Goal: Task Accomplishment & Management: Use online tool/utility

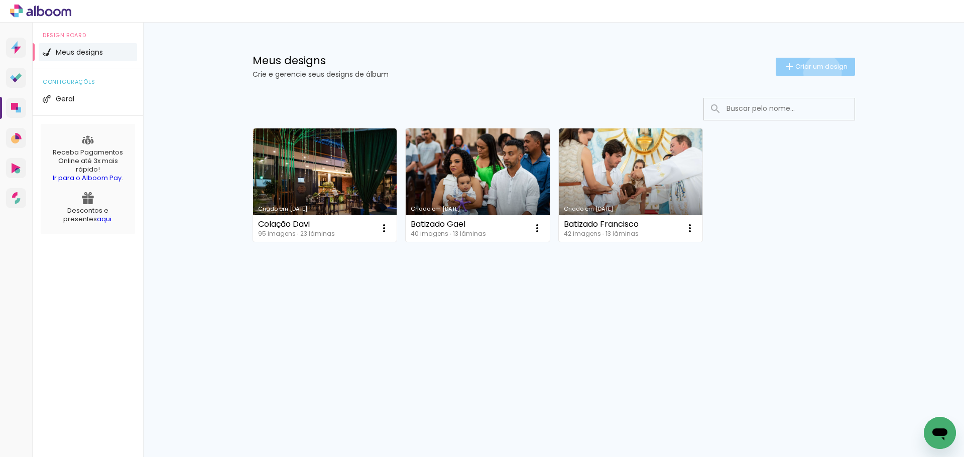
click at [820, 73] on paper-button "Criar um design" at bounding box center [815, 67] width 79 height 18
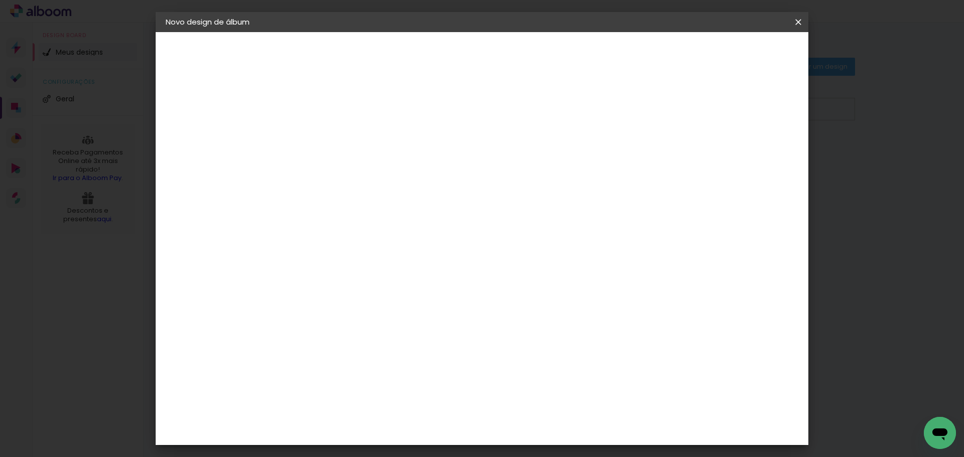
click at [330, 133] on input at bounding box center [330, 135] width 0 height 16
type input "Festa Formatura Davi"
type paper-input "Festa Formatura Davi"
click at [0, 0] on slot "Avançar" at bounding box center [0, 0] width 0 height 0
click at [366, 187] on input at bounding box center [355, 191] width 101 height 13
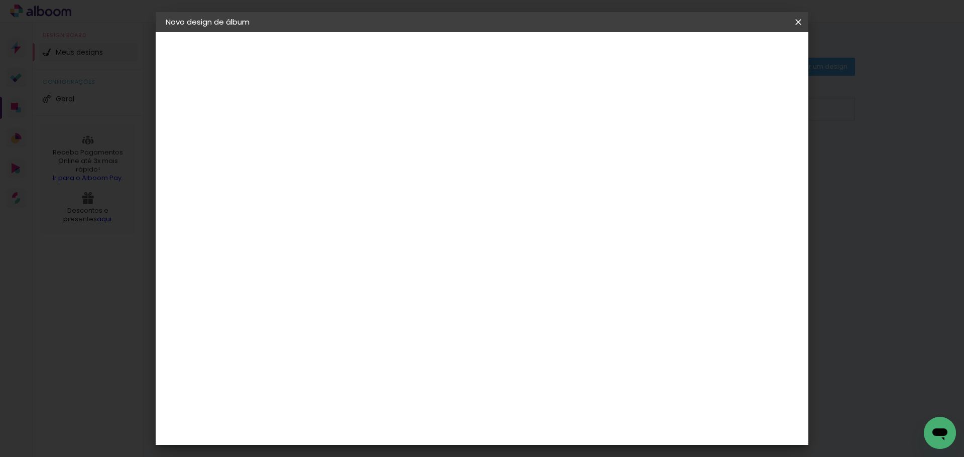
type input "[PERSON_NAME]"
type paper-input "[PERSON_NAME]"
click at [383, 221] on paper-item "[PERSON_NAME]" at bounding box center [348, 227] width 94 height 22
click at [0, 0] on slot "Tamanho Livre" at bounding box center [0, 0] width 0 height 0
click at [378, 224] on div "[PERSON_NAME]" at bounding box center [356, 227] width 67 height 8
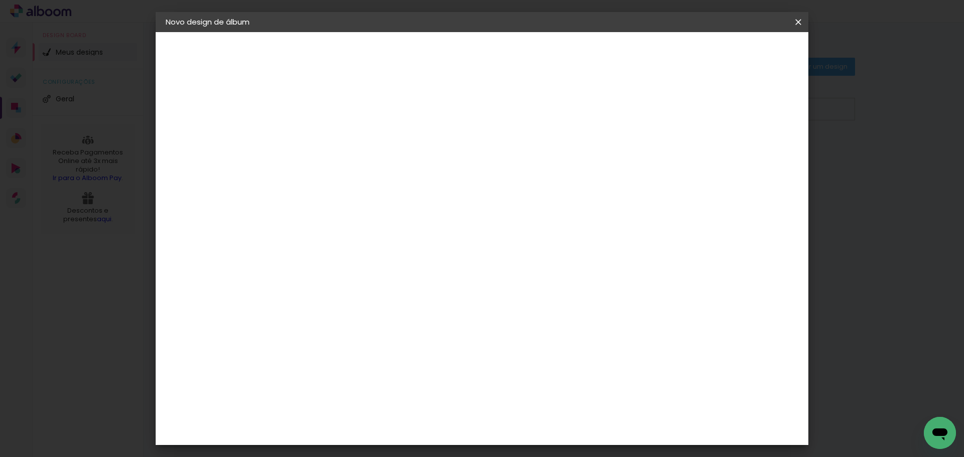
click at [0, 0] on slot "Avançar" at bounding box center [0, 0] width 0 height 0
click at [369, 172] on input "text" at bounding box center [349, 175] width 39 height 16
click at [0, 0] on slot "Encadernados" at bounding box center [0, 0] width 0 height 0
type input "Encadernados"
click at [468, 294] on span "25.4 × 60 cm" at bounding box center [451, 304] width 33 height 21
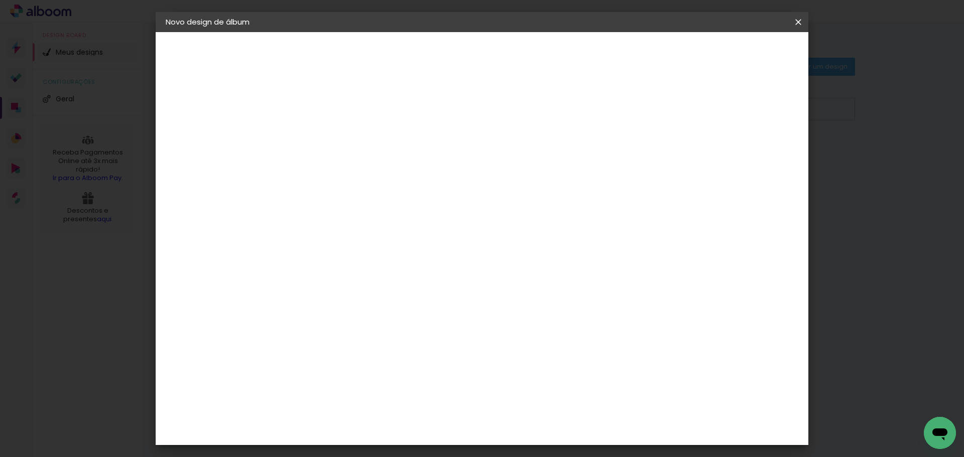
click at [0, 0] on slot "Avançar" at bounding box center [0, 0] width 0 height 0
click at [736, 53] on span "Iniciar design" at bounding box center [713, 53] width 46 height 7
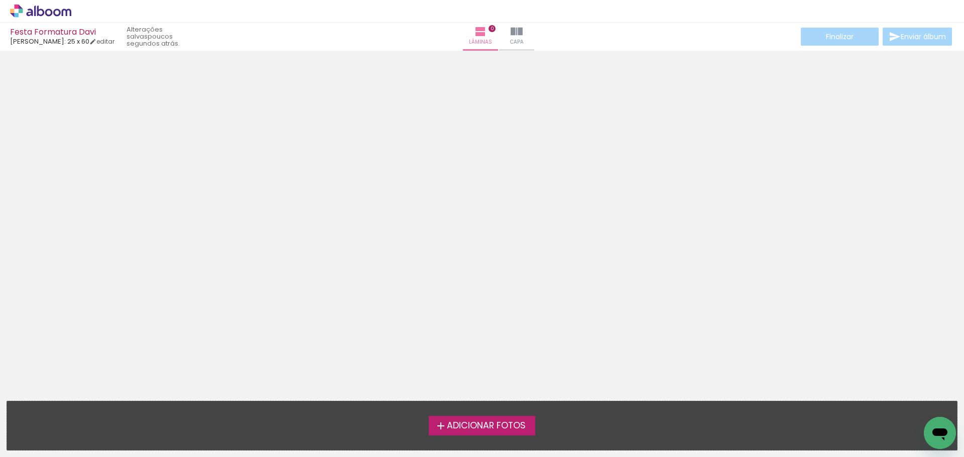
click at [503, 449] on div "Adicionar Fotos Solte suas fotos aqui..." at bounding box center [482, 426] width 950 height 49
click at [500, 430] on span "Adicionar Fotos" at bounding box center [486, 426] width 79 height 9
click at [0, 0] on input "file" at bounding box center [0, 0] width 0 height 0
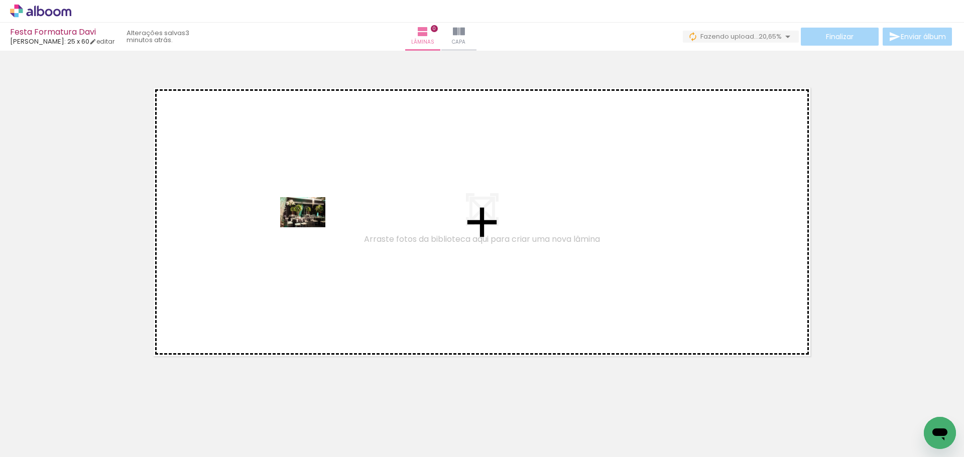
drag, startPoint x: 97, startPoint y: 437, endPoint x: 310, endPoint y: 227, distance: 298.6
click at [310, 227] on quentale-workspace at bounding box center [482, 228] width 964 height 457
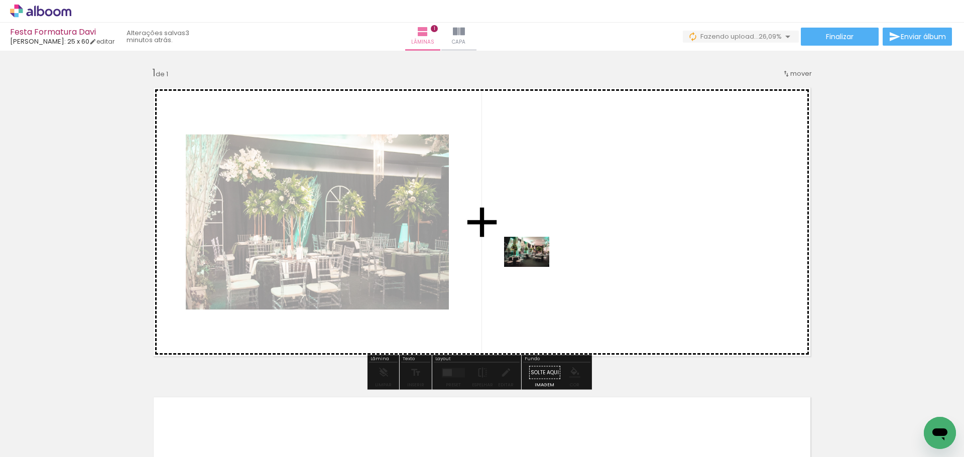
drag, startPoint x: 212, startPoint y: 418, endPoint x: 534, endPoint y: 267, distance: 355.8
click at [534, 267] on quentale-workspace at bounding box center [482, 228] width 964 height 457
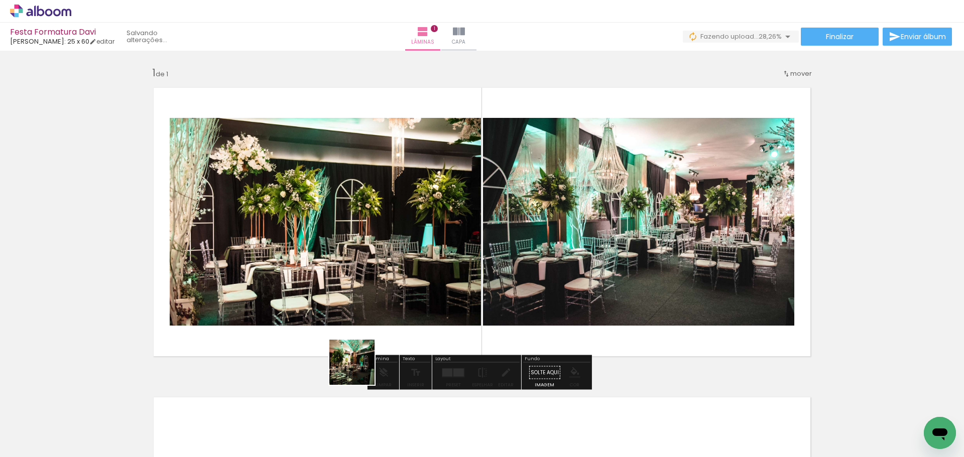
drag, startPoint x: 256, startPoint y: 422, endPoint x: 541, endPoint y: 297, distance: 311.4
click at [541, 297] on quentale-workspace at bounding box center [482, 228] width 964 height 457
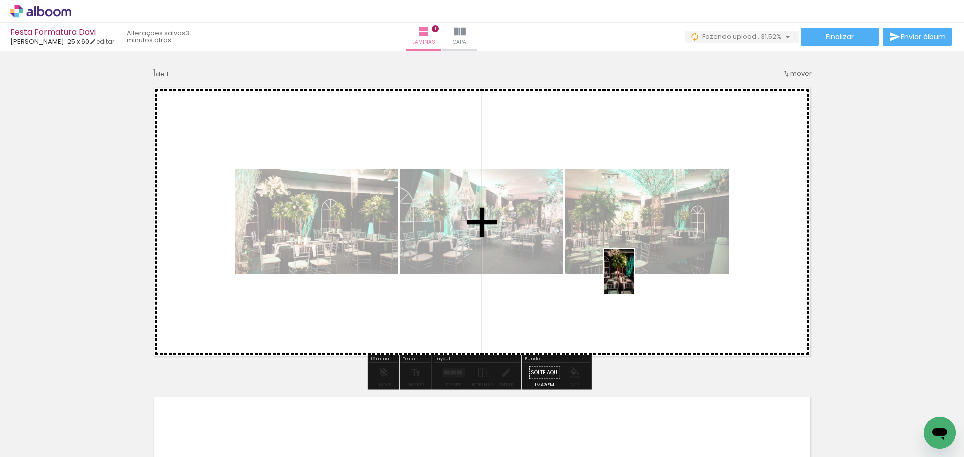
drag, startPoint x: 273, startPoint y: 439, endPoint x: 651, endPoint y: 268, distance: 414.8
click at [655, 265] on quentale-workspace at bounding box center [482, 228] width 964 height 457
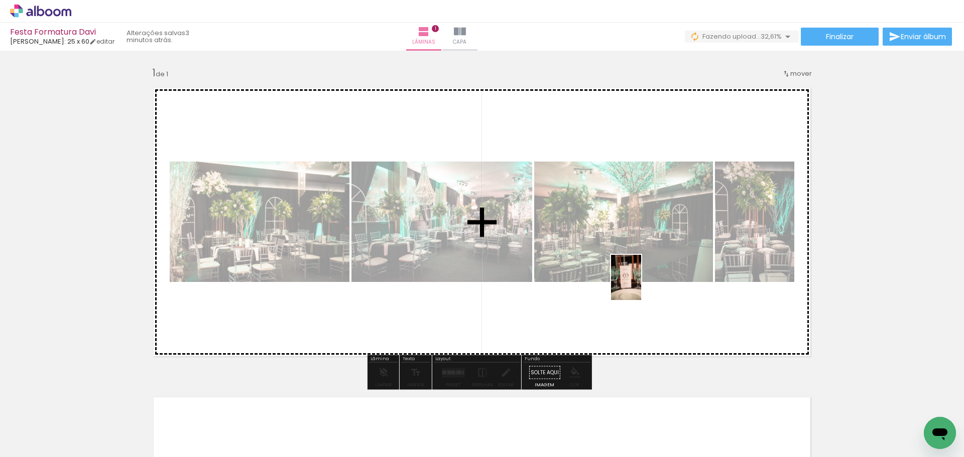
drag, startPoint x: 346, startPoint y: 428, endPoint x: 650, endPoint y: 279, distance: 338.4
click at [657, 277] on quentale-workspace at bounding box center [482, 228] width 964 height 457
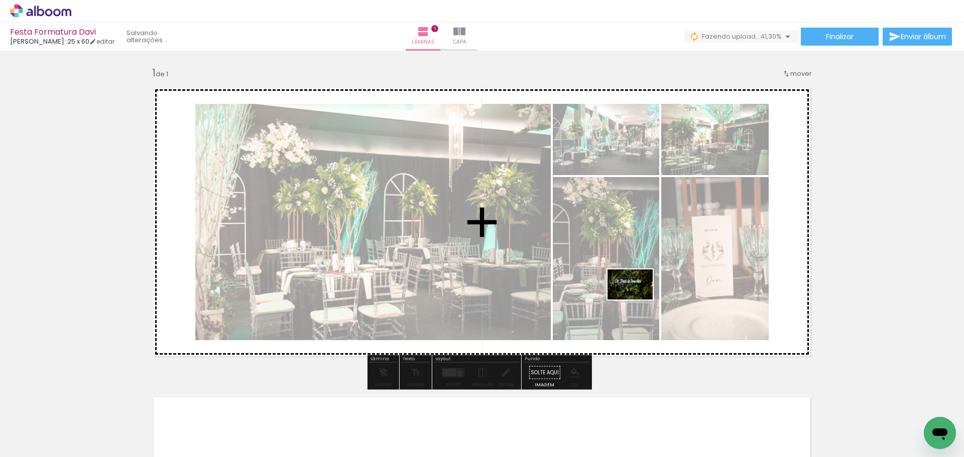
drag, startPoint x: 422, startPoint y: 431, endPoint x: 658, endPoint y: 286, distance: 277.0
click at [658, 286] on quentale-workspace at bounding box center [482, 228] width 964 height 457
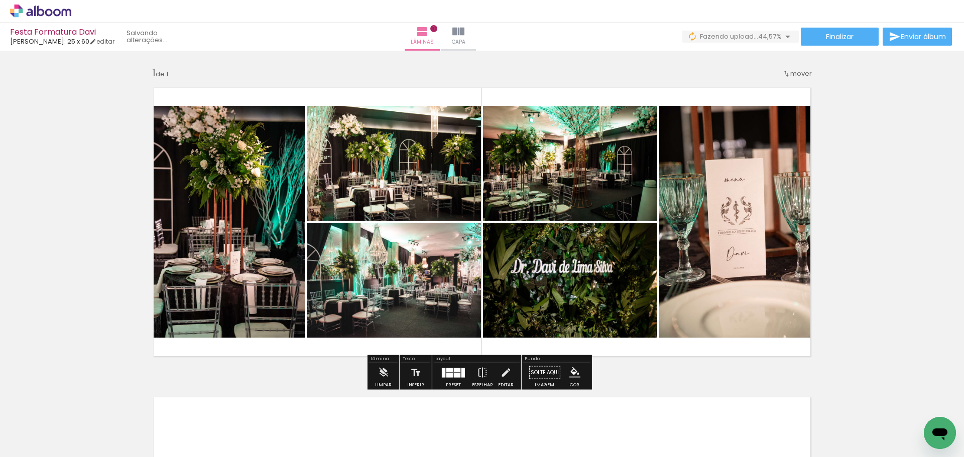
click at [446, 371] on div at bounding box center [449, 370] width 7 height 4
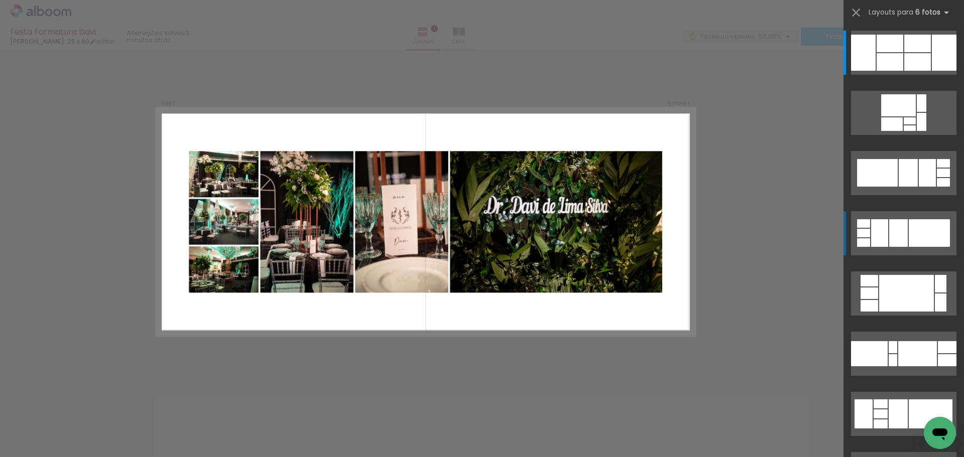
click at [909, 240] on div at bounding box center [929, 233] width 41 height 28
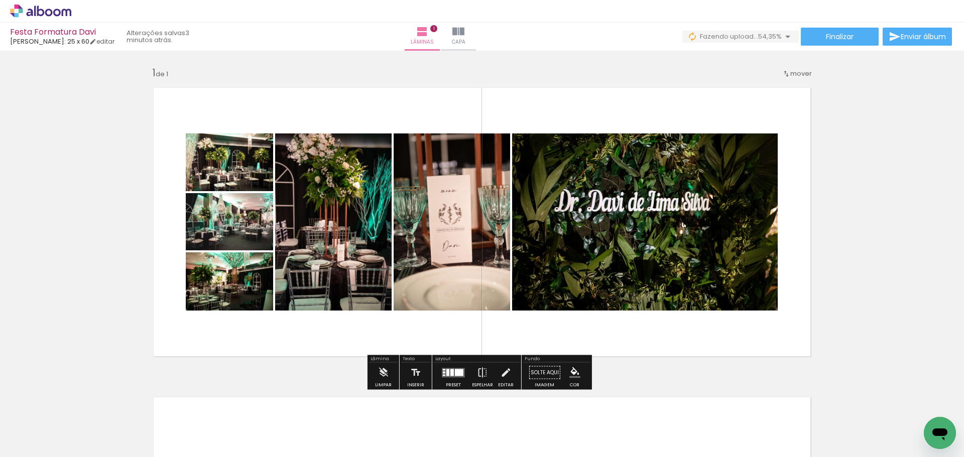
click at [440, 373] on div at bounding box center [453, 373] width 27 height 20
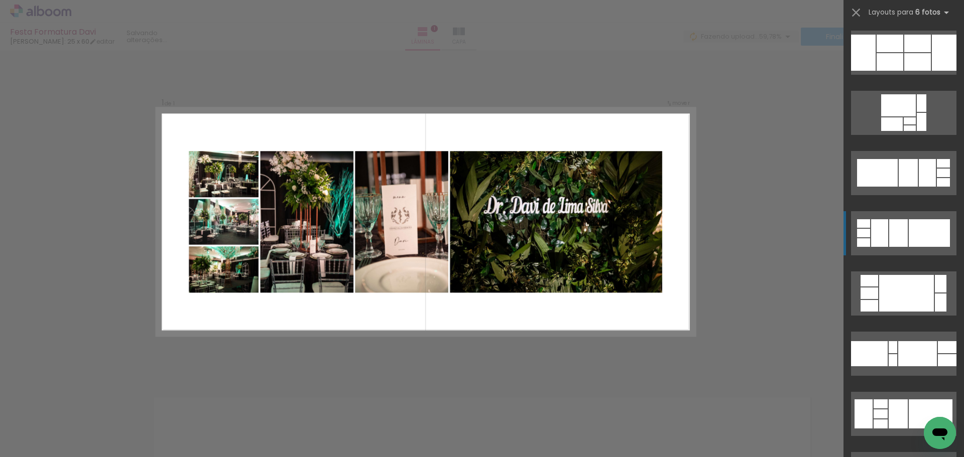
scroll to position [181, 0]
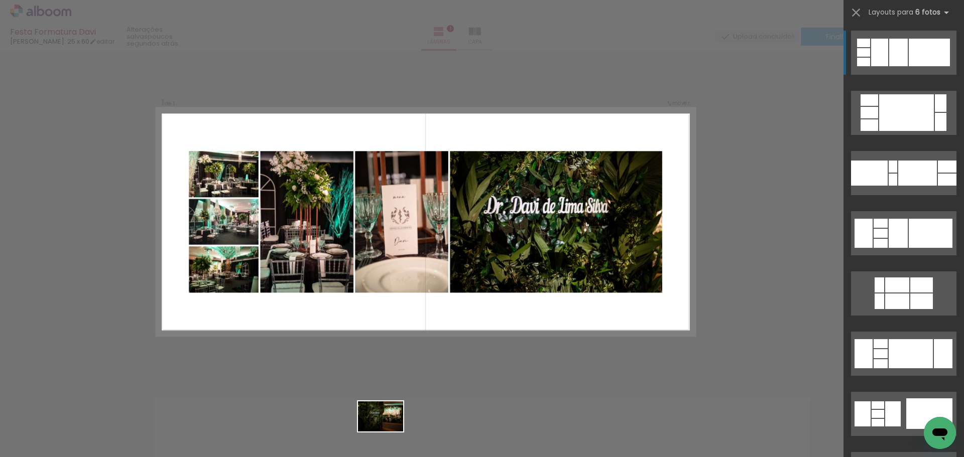
drag, startPoint x: 382, startPoint y: 435, endPoint x: 388, endPoint y: 432, distance: 6.5
click at [388, 432] on div at bounding box center [382, 423] width 50 height 33
click at [561, 373] on div "Confirmar Cancelar" at bounding box center [482, 373] width 964 height 644
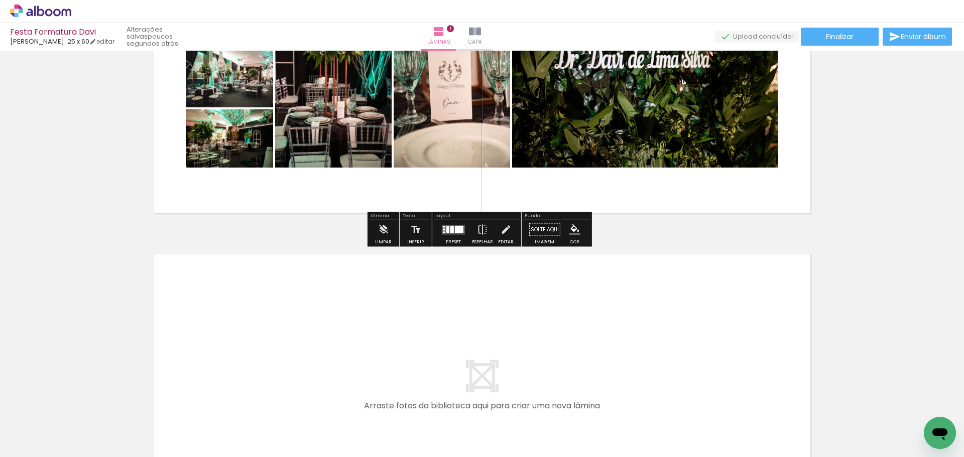
scroll to position [201, 0]
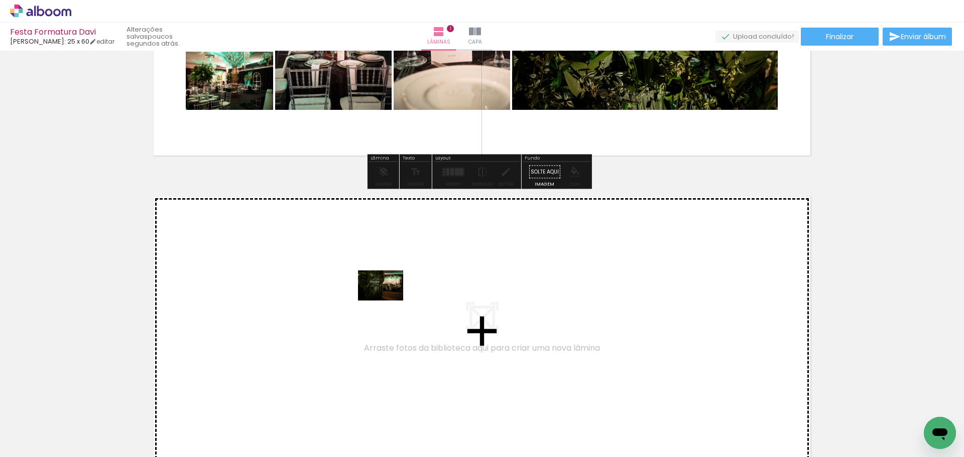
drag, startPoint x: 393, startPoint y: 365, endPoint x: 388, endPoint y: 300, distance: 64.9
click at [388, 300] on quentale-workspace at bounding box center [482, 228] width 964 height 457
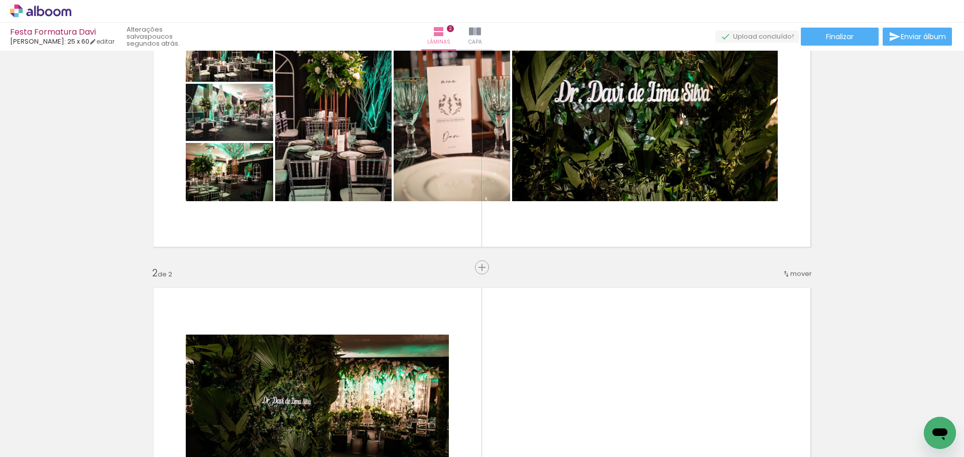
scroll to position [108, 0]
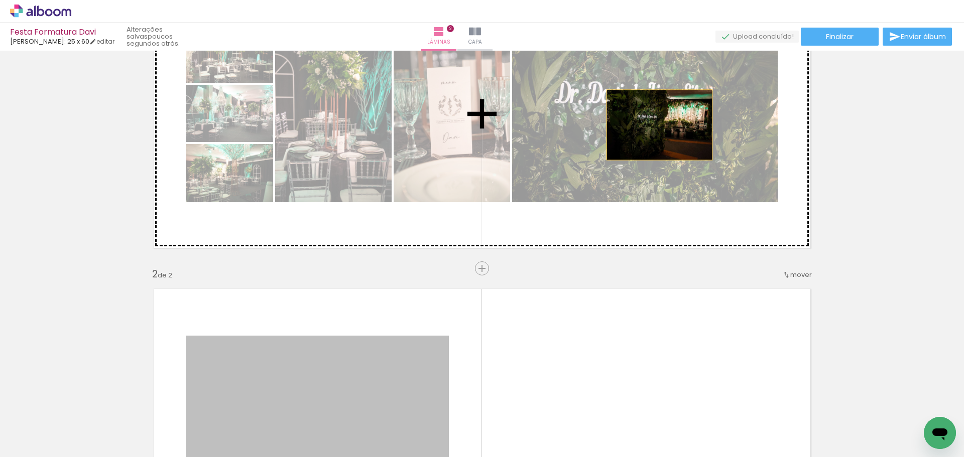
drag, startPoint x: 348, startPoint y: 341, endPoint x: 656, endPoint y: 125, distance: 375.5
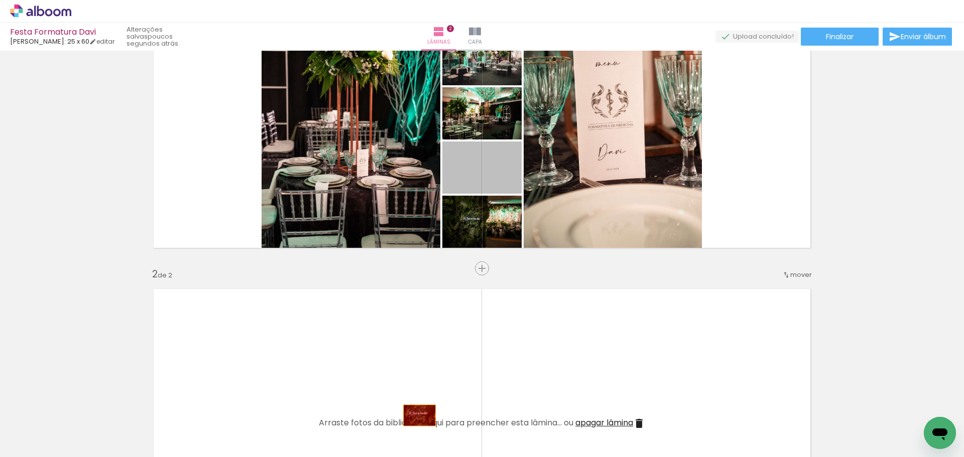
drag, startPoint x: 502, startPoint y: 178, endPoint x: 413, endPoint y: 443, distance: 279.4
click at [414, 443] on quentale-workspace at bounding box center [482, 228] width 964 height 457
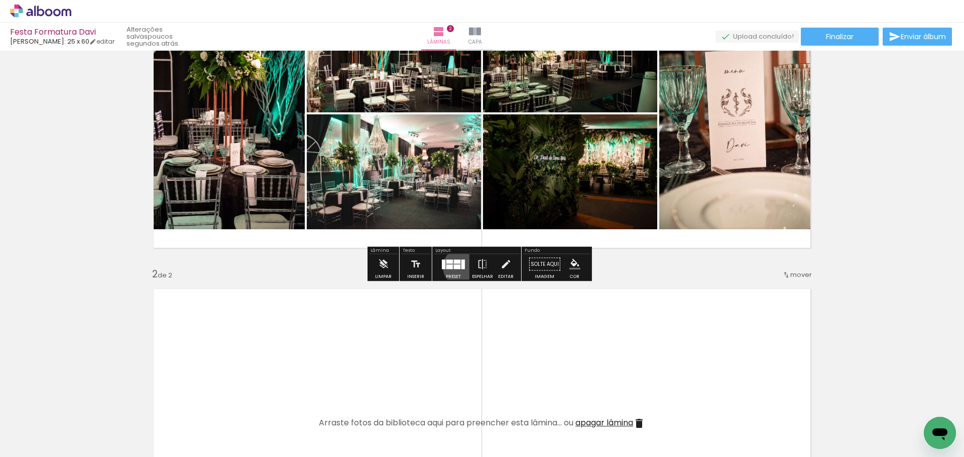
click at [461, 267] on div at bounding box center [463, 265] width 4 height 10
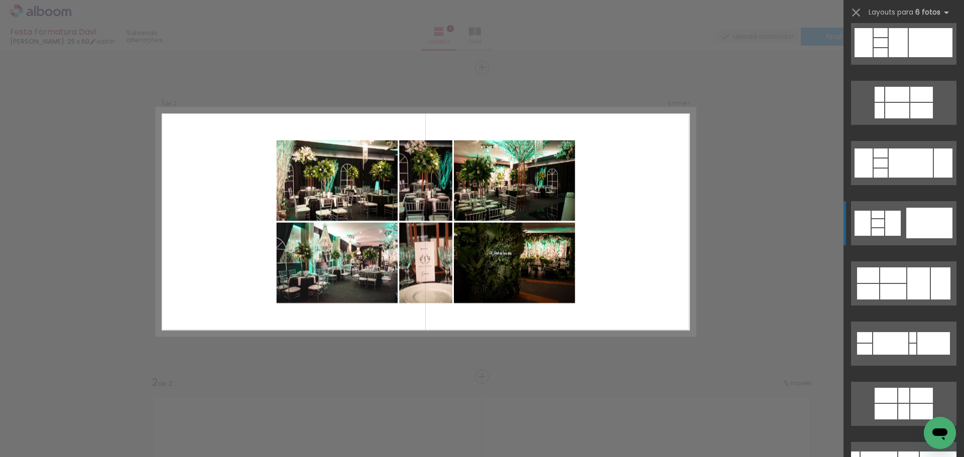
scroll to position [452, 0]
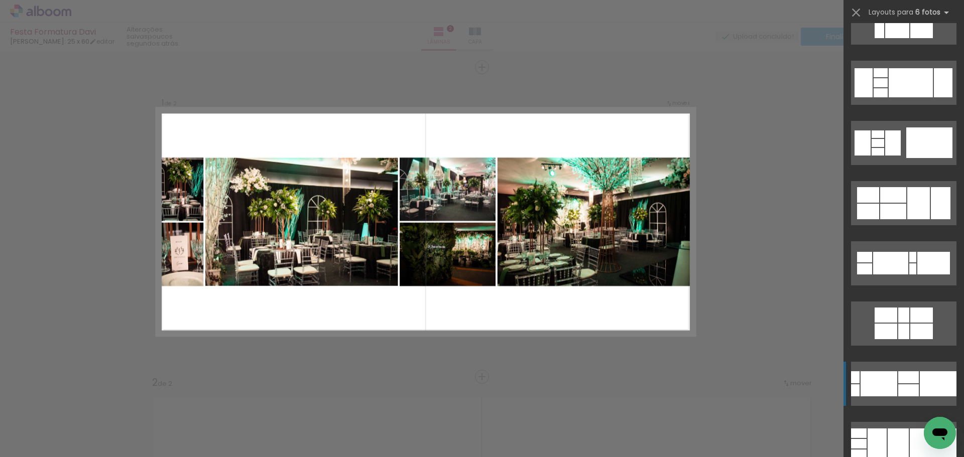
click at [919, 370] on quentale-layouter at bounding box center [903, 384] width 105 height 44
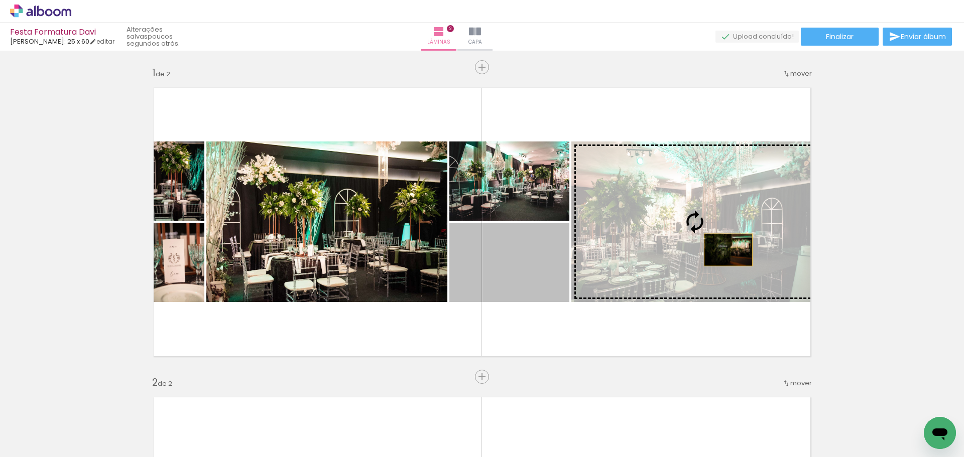
drag, startPoint x: 538, startPoint y: 270, endPoint x: 725, endPoint y: 250, distance: 187.9
click at [0, 0] on slot at bounding box center [0, 0] width 0 height 0
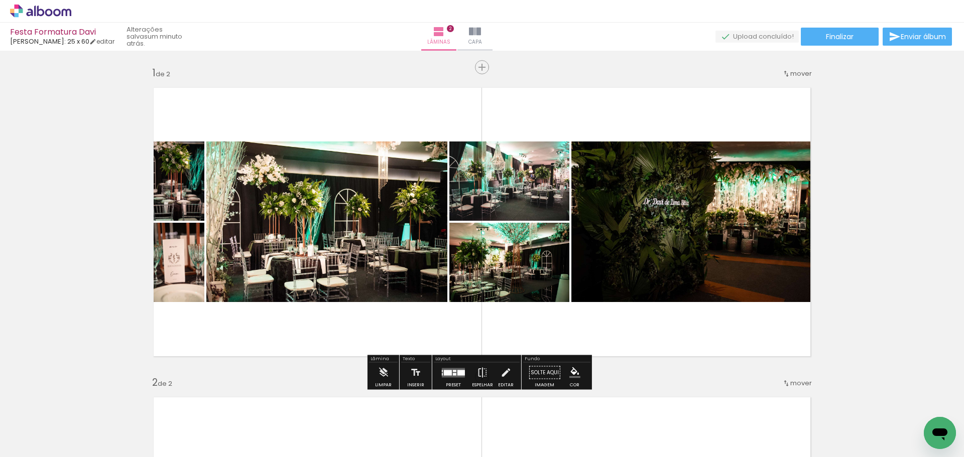
click at [448, 374] on div at bounding box center [448, 373] width 8 height 6
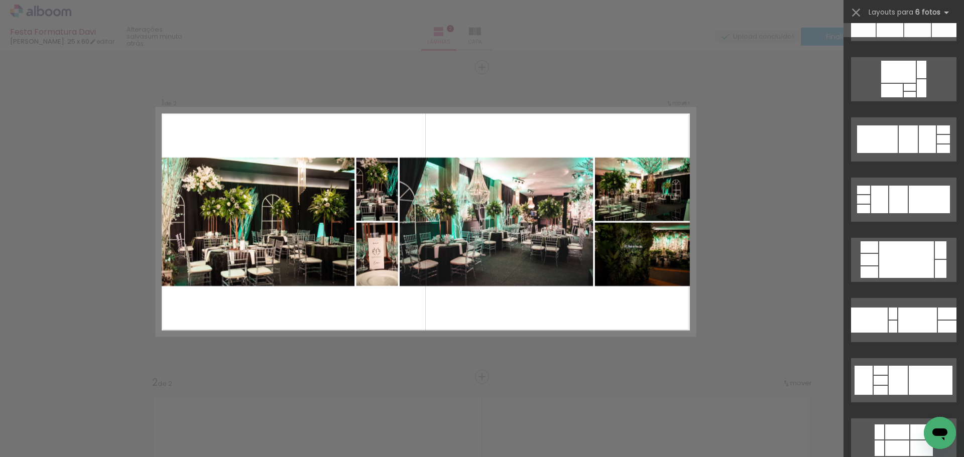
scroll to position [0, 0]
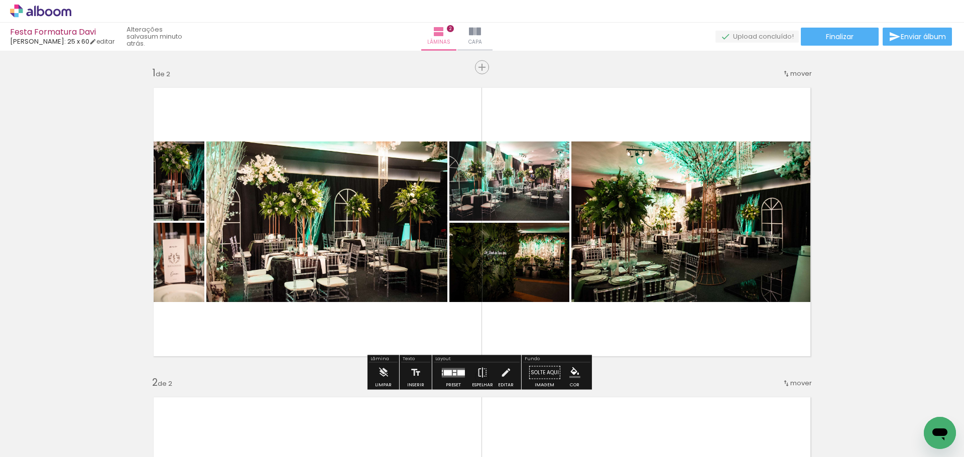
click at [447, 374] on div at bounding box center [448, 373] width 8 height 6
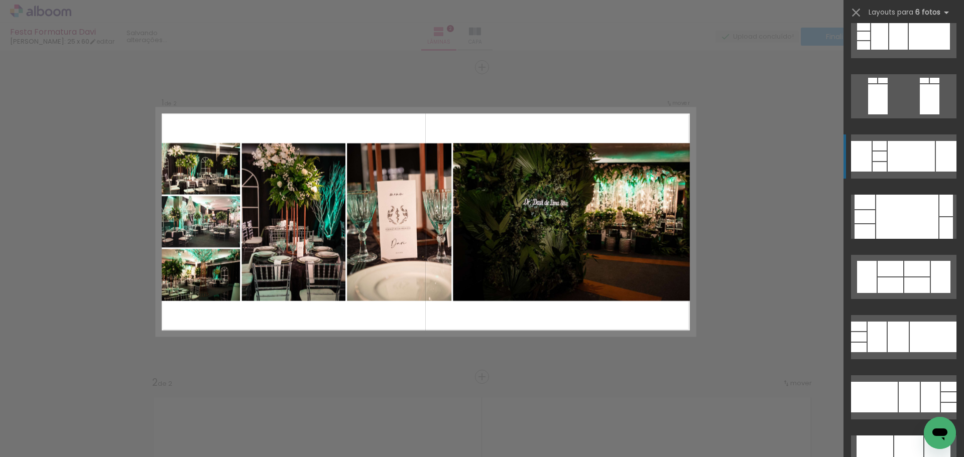
scroll to position [1787, 0]
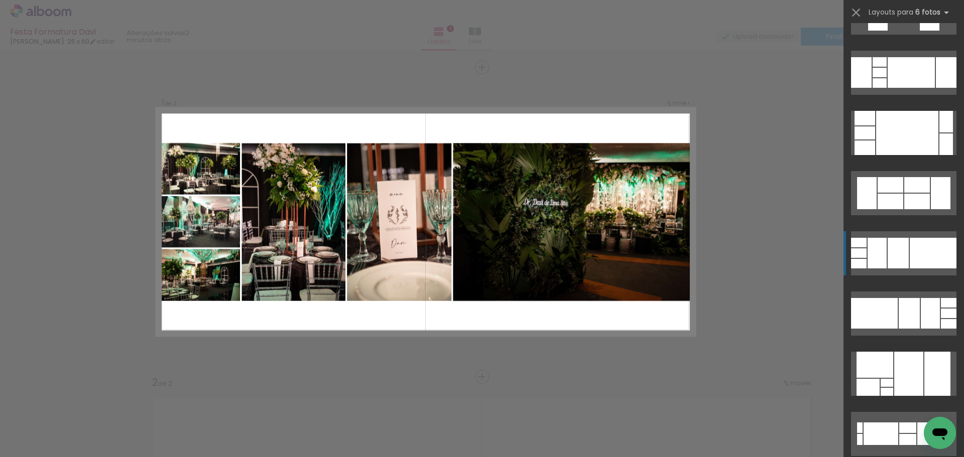
click at [894, 258] on div at bounding box center [898, 253] width 21 height 31
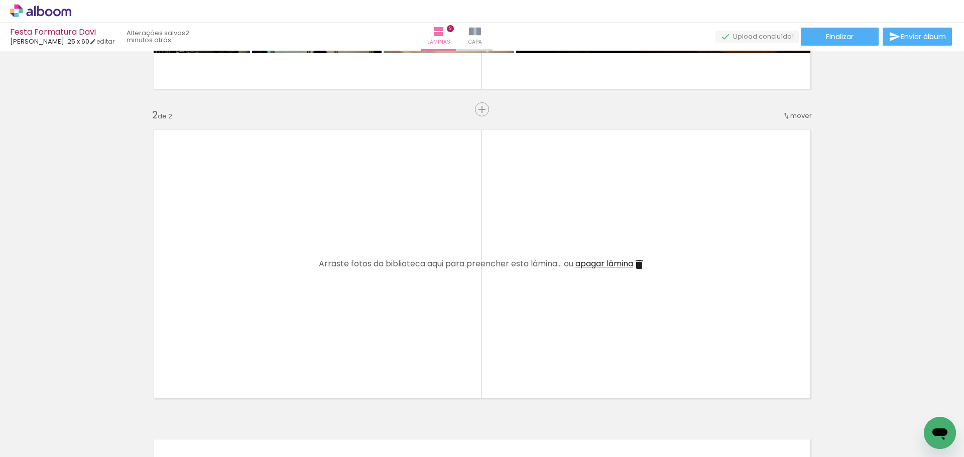
scroll to position [301, 0]
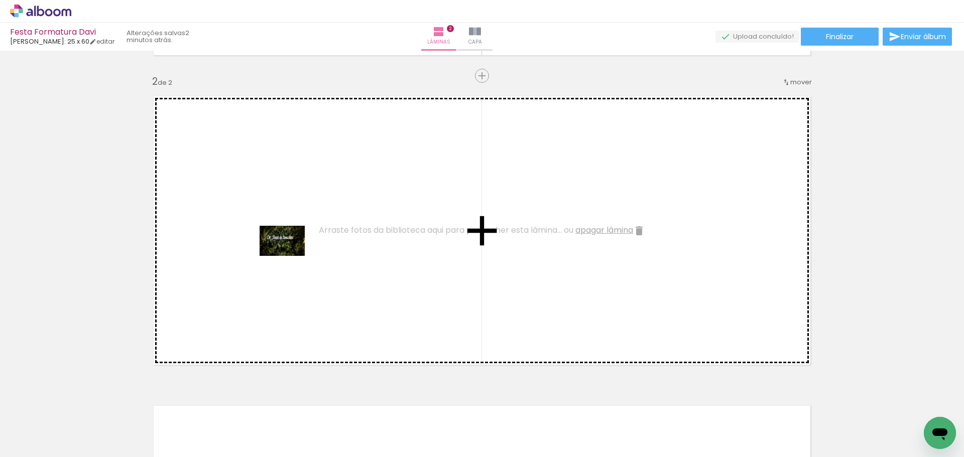
drag, startPoint x: 451, startPoint y: 428, endPoint x: 289, endPoint y: 255, distance: 237.6
click at [289, 255] on quentale-workspace at bounding box center [482, 228] width 964 height 457
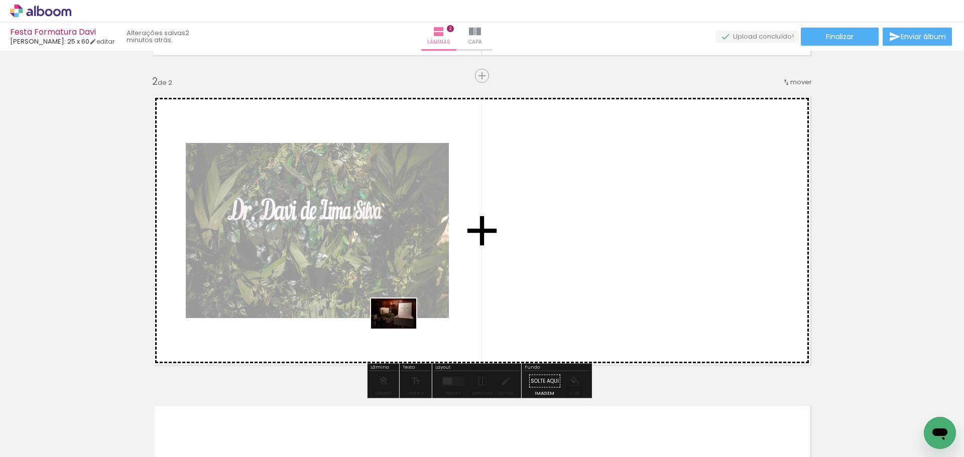
drag, startPoint x: 506, startPoint y: 423, endPoint x: 388, endPoint y: 320, distance: 156.9
click at [388, 320] on quentale-workspace at bounding box center [482, 228] width 964 height 457
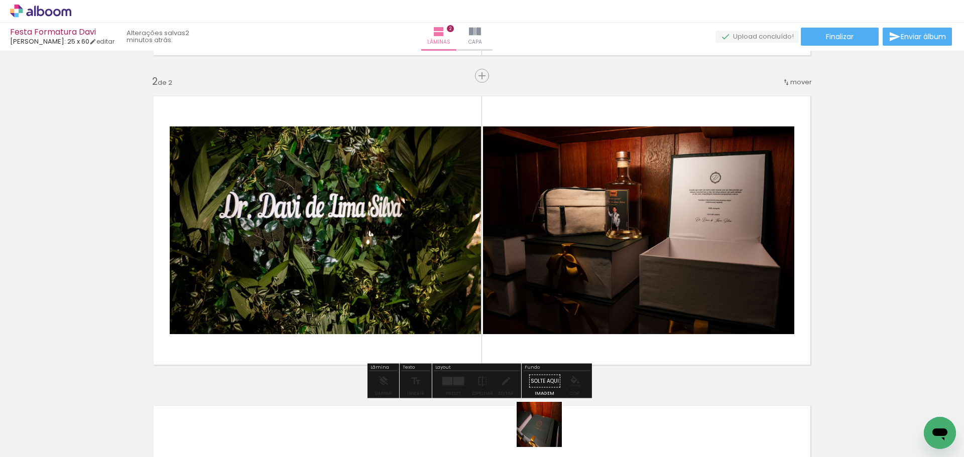
drag, startPoint x: 547, startPoint y: 432, endPoint x: 506, endPoint y: 293, distance: 145.4
click at [506, 288] on quentale-workspace at bounding box center [482, 228] width 964 height 457
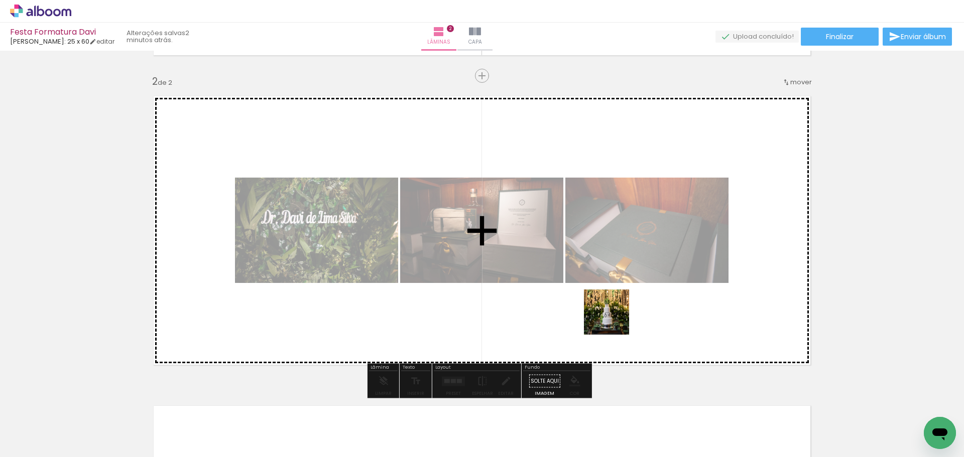
drag, startPoint x: 618, startPoint y: 433, endPoint x: 652, endPoint y: 321, distance: 117.4
click at [635, 272] on quentale-workspace at bounding box center [482, 228] width 964 height 457
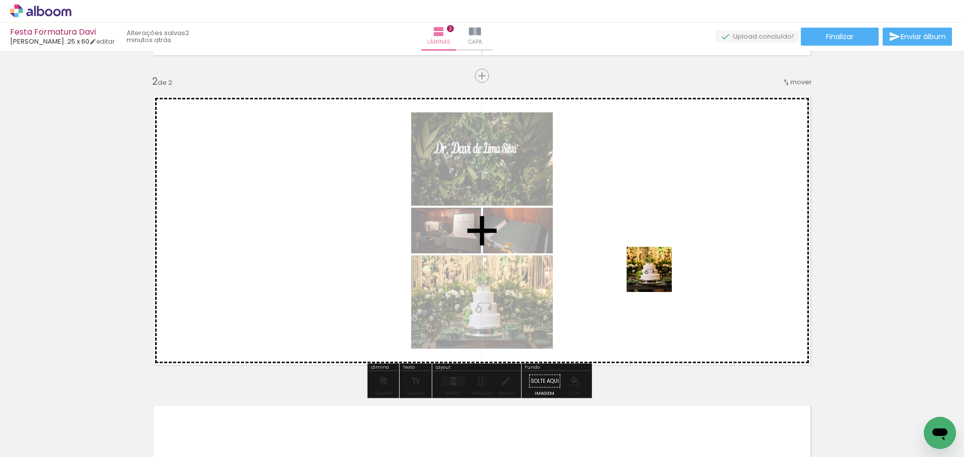
drag, startPoint x: 662, startPoint y: 372, endPoint x: 661, endPoint y: 269, distance: 102.9
click at [665, 258] on quentale-workspace at bounding box center [482, 228] width 964 height 457
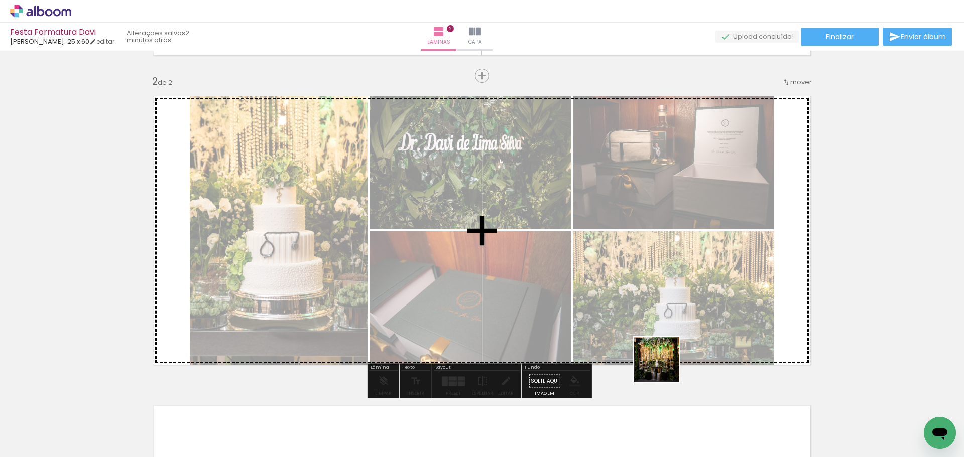
drag, startPoint x: 719, startPoint y: 421, endPoint x: 589, endPoint y: 277, distance: 194.1
click at [590, 279] on quentale-workspace at bounding box center [482, 228] width 964 height 457
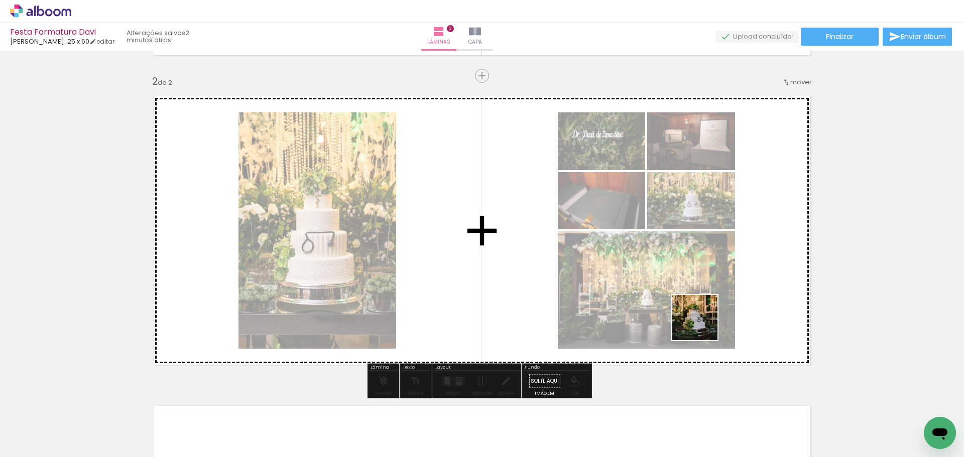
drag, startPoint x: 774, startPoint y: 436, endPoint x: 720, endPoint y: 345, distance: 106.0
click at [679, 272] on quentale-workspace at bounding box center [482, 228] width 964 height 457
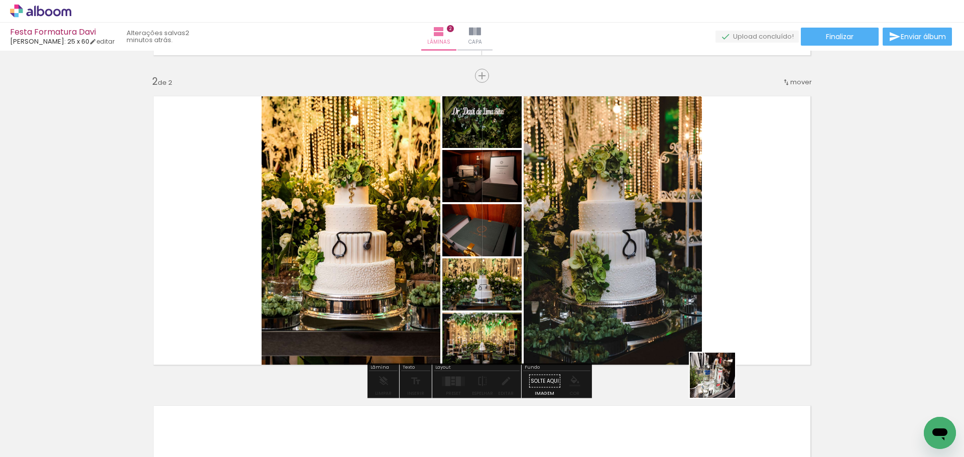
drag, startPoint x: 812, startPoint y: 416, endPoint x: 449, endPoint y: 272, distance: 390.7
click at [461, 278] on quentale-workspace at bounding box center [482, 228] width 964 height 457
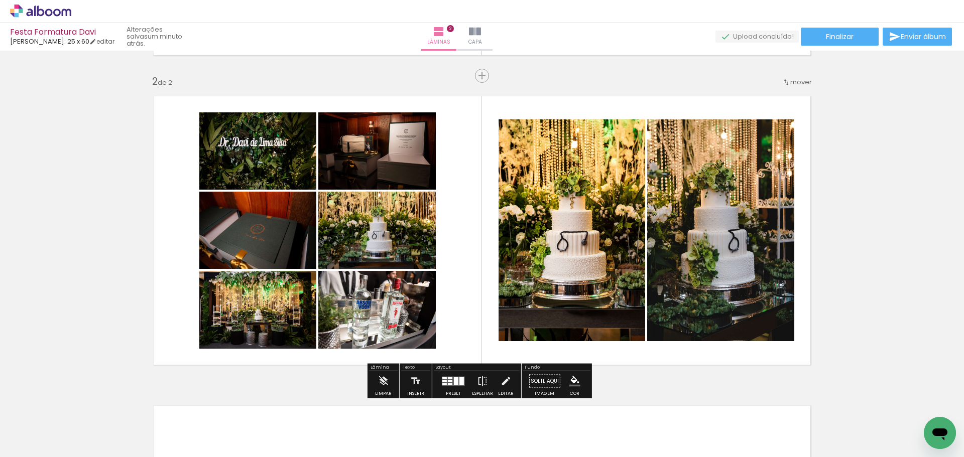
click at [453, 386] on quentale-layouter at bounding box center [453, 382] width 23 height 10
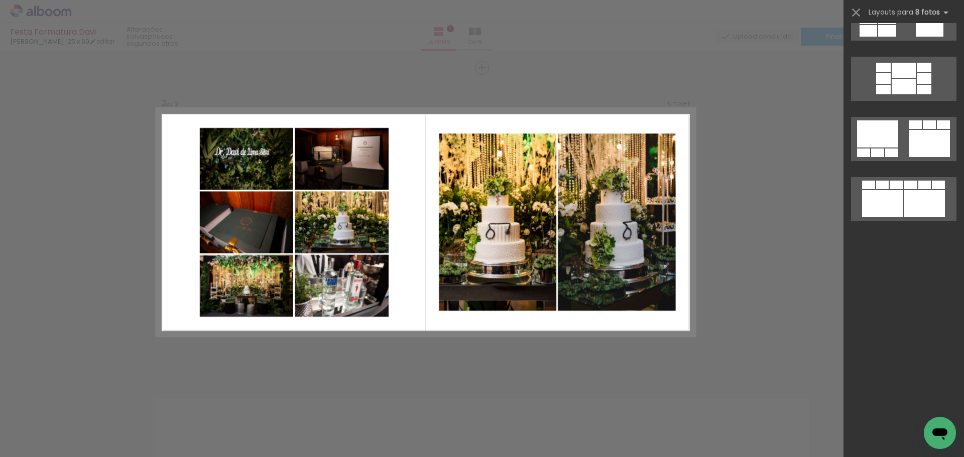
scroll to position [1607, 0]
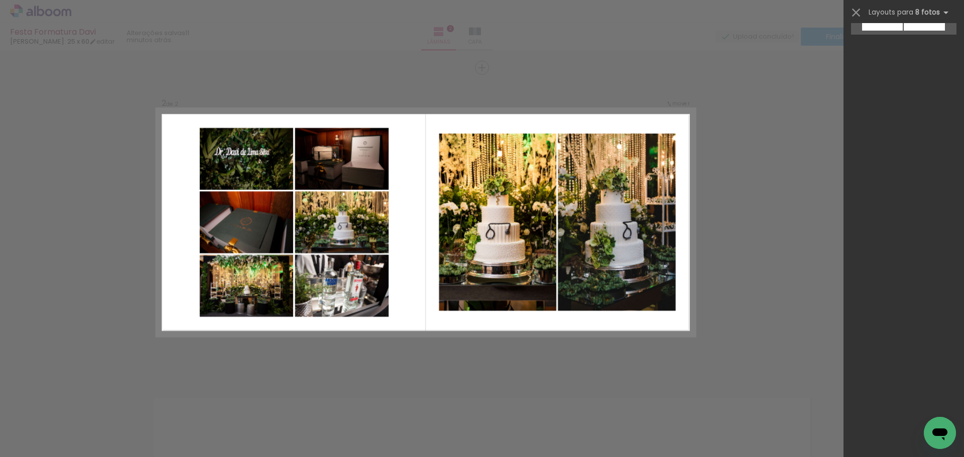
click at [439, 298] on quentale-photo at bounding box center [497, 223] width 117 height 178
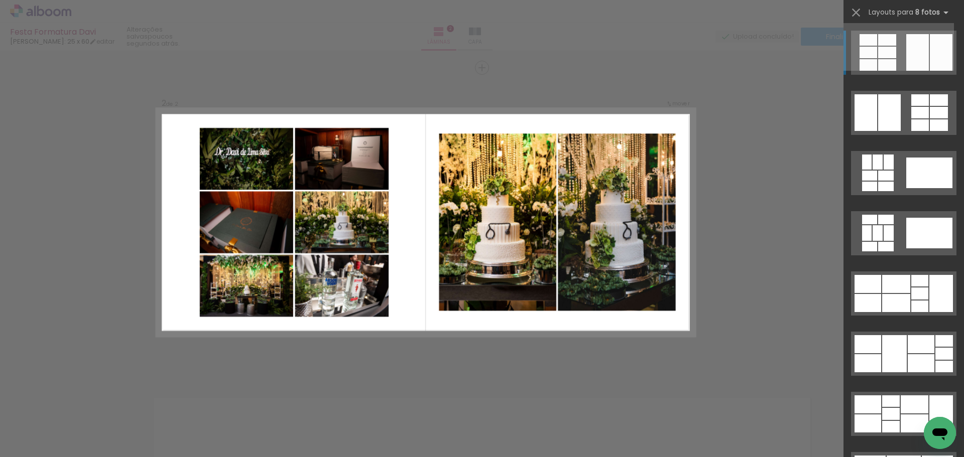
click at [812, 202] on div "Confirmar Cancelar" at bounding box center [482, 217] width 964 height 953
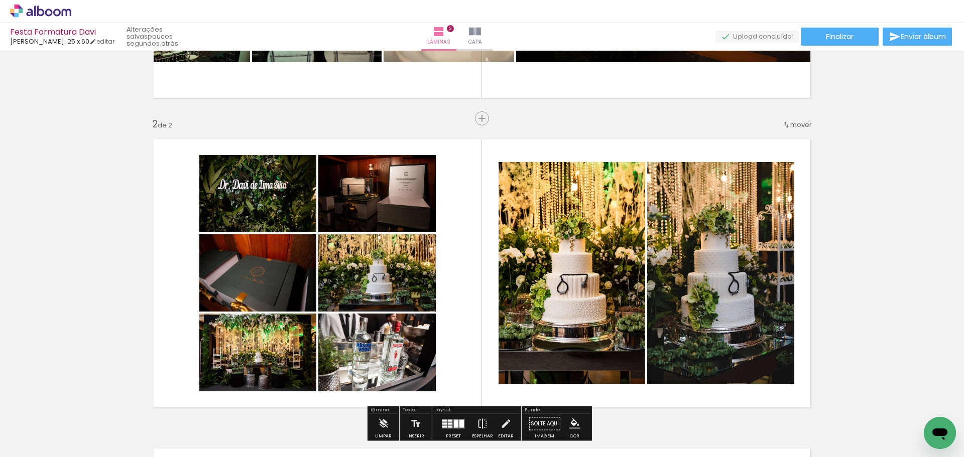
scroll to position [259, 0]
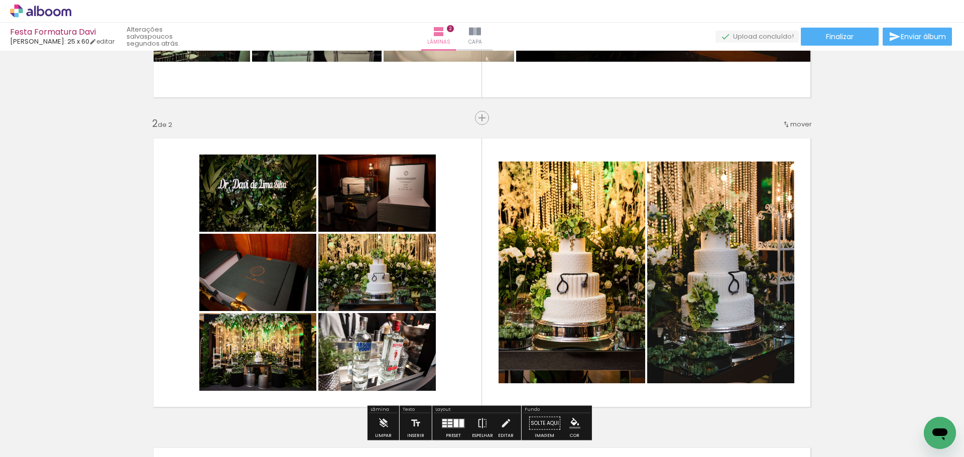
click at [100, 329] on div "Inserir lâmina 1 de 2 Inserir lâmina 2 de 2" at bounding box center [482, 260] width 964 height 930
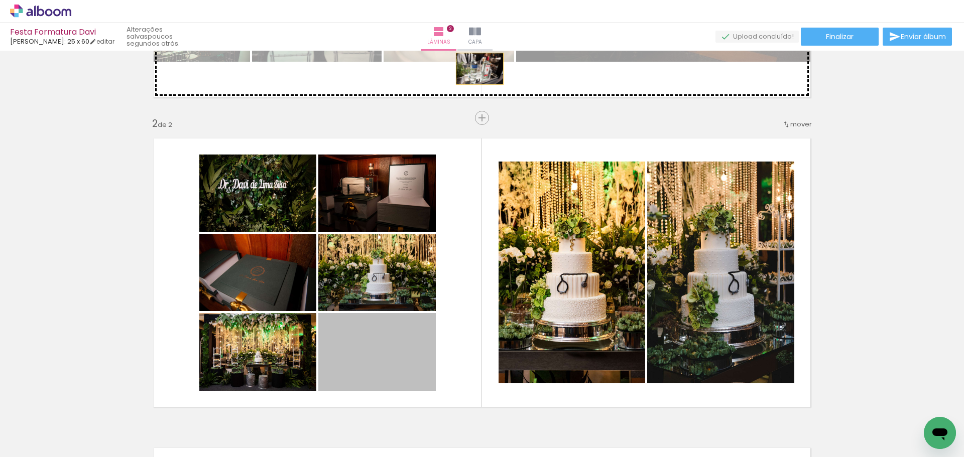
drag, startPoint x: 369, startPoint y: 354, endPoint x: 476, endPoint y: 69, distance: 305.0
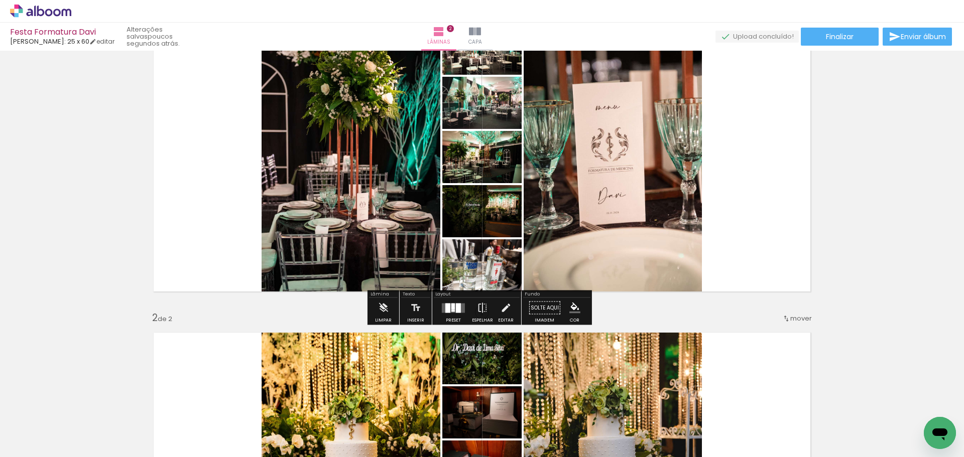
scroll to position [58, 0]
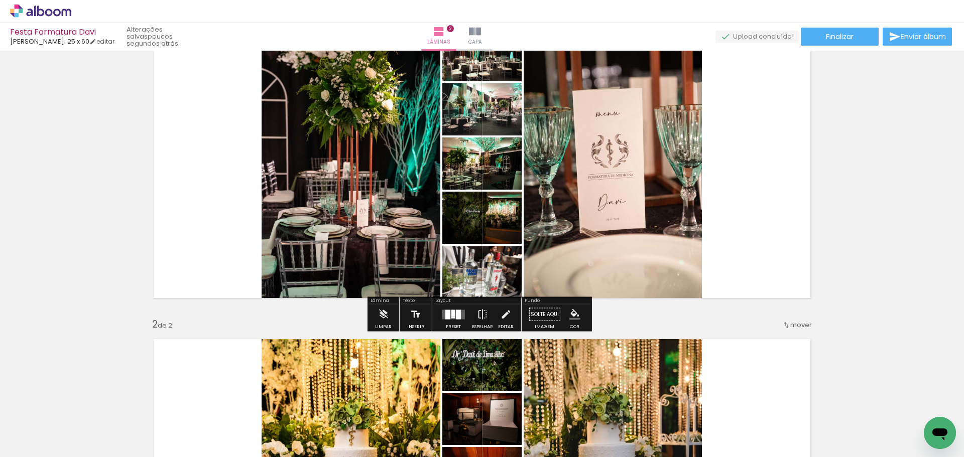
click at [726, 174] on quentale-layouter at bounding box center [482, 164] width 673 height 285
click at [448, 317] on quentale-layouter at bounding box center [453, 315] width 23 height 10
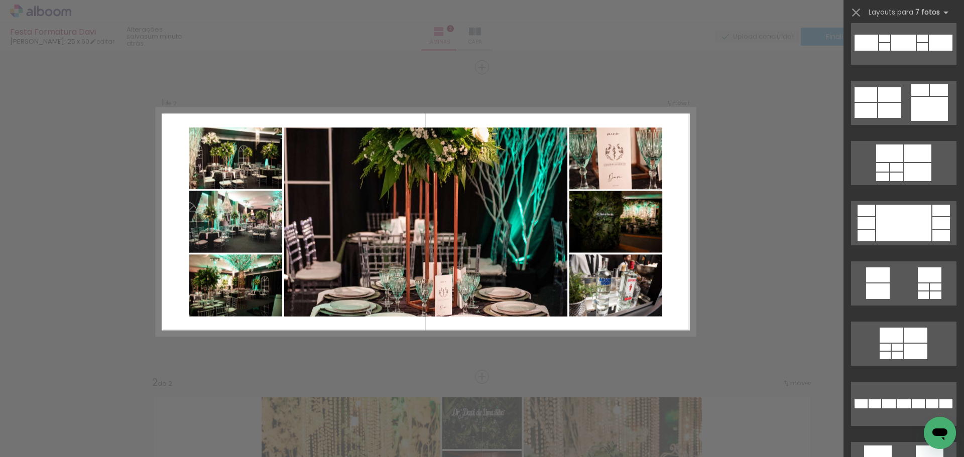
scroll to position [5304, 0]
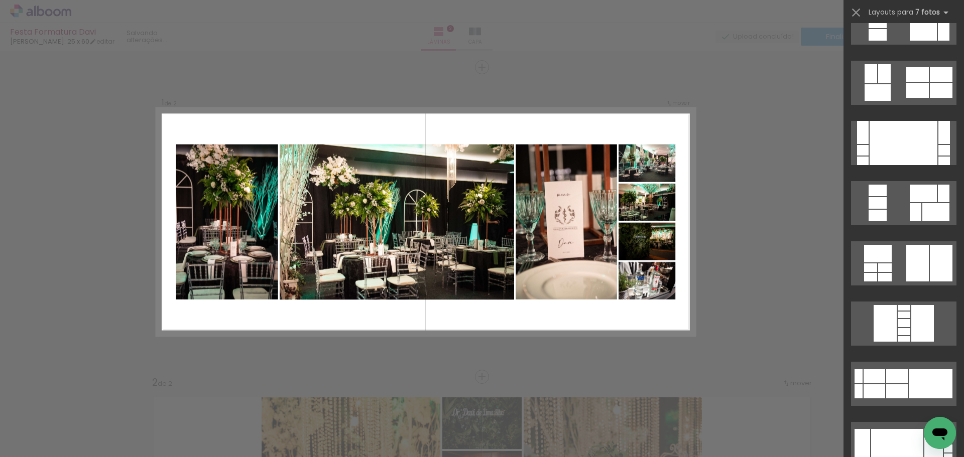
scroll to position [301, 0]
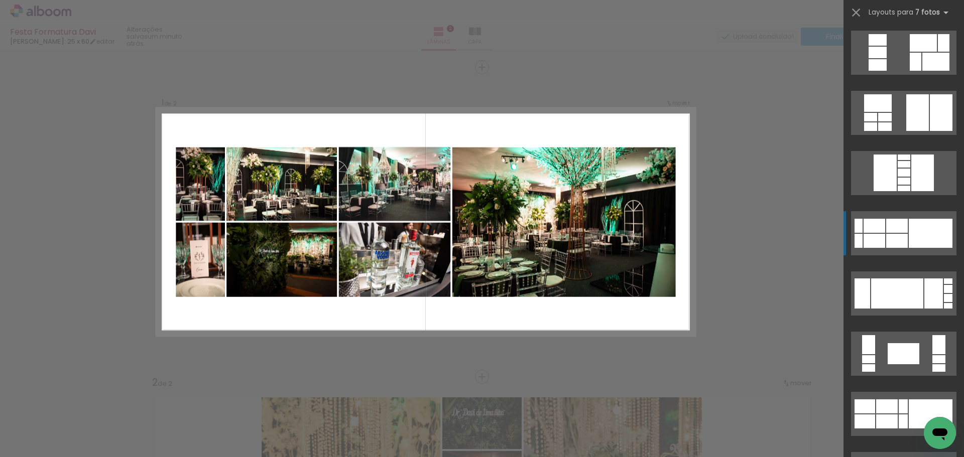
click at [882, 234] on quentale-layouter at bounding box center [903, 233] width 105 height 44
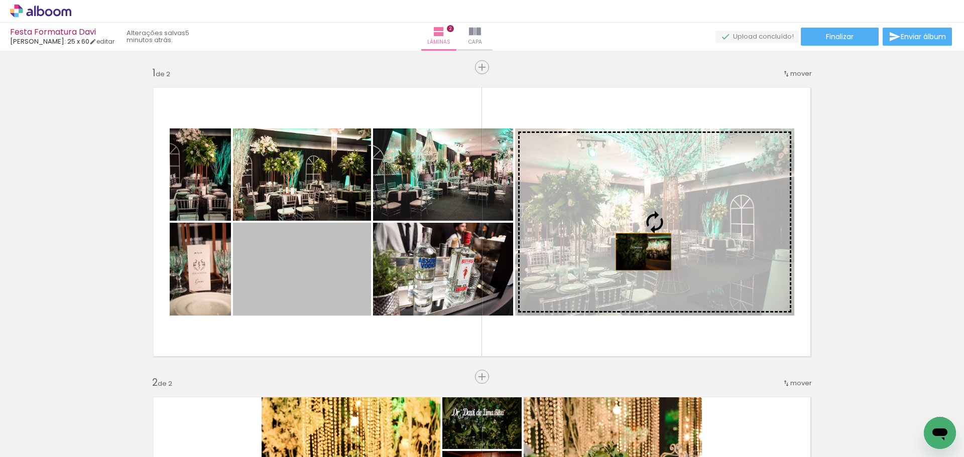
drag, startPoint x: 318, startPoint y: 275, endPoint x: 650, endPoint y: 250, distance: 333.3
click at [0, 0] on slot at bounding box center [0, 0] width 0 height 0
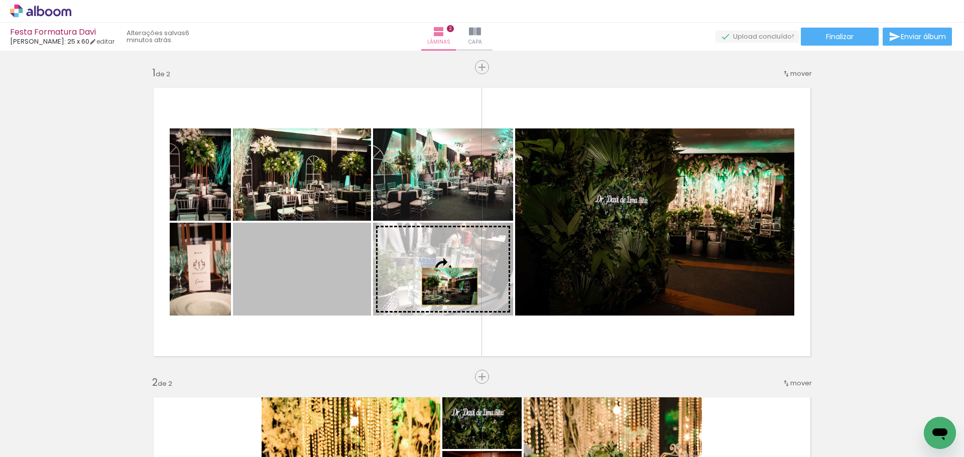
drag, startPoint x: 321, startPoint y: 293, endPoint x: 446, endPoint y: 287, distance: 125.2
click at [0, 0] on slot at bounding box center [0, 0] width 0 height 0
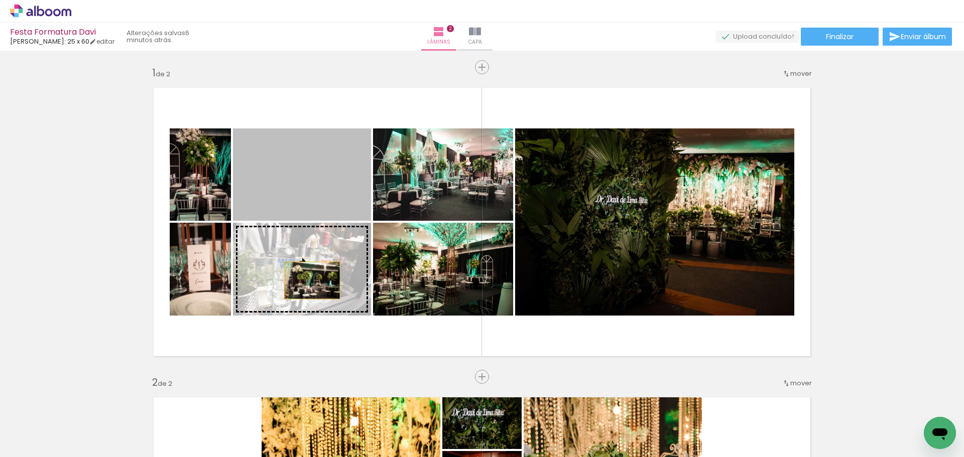
drag, startPoint x: 303, startPoint y: 190, endPoint x: 308, endPoint y: 281, distance: 90.5
click at [0, 0] on slot at bounding box center [0, 0] width 0 height 0
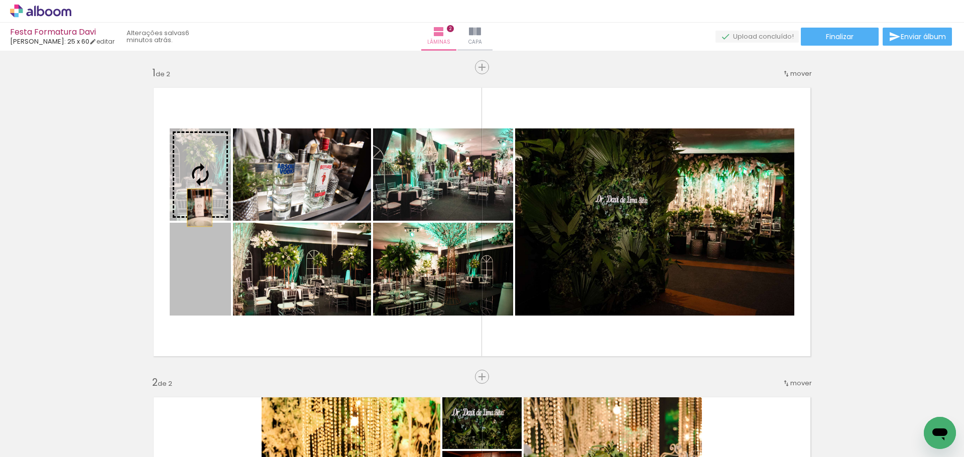
drag, startPoint x: 192, startPoint y: 285, endPoint x: 193, endPoint y: 190, distance: 94.9
click at [0, 0] on slot at bounding box center [0, 0] width 0 height 0
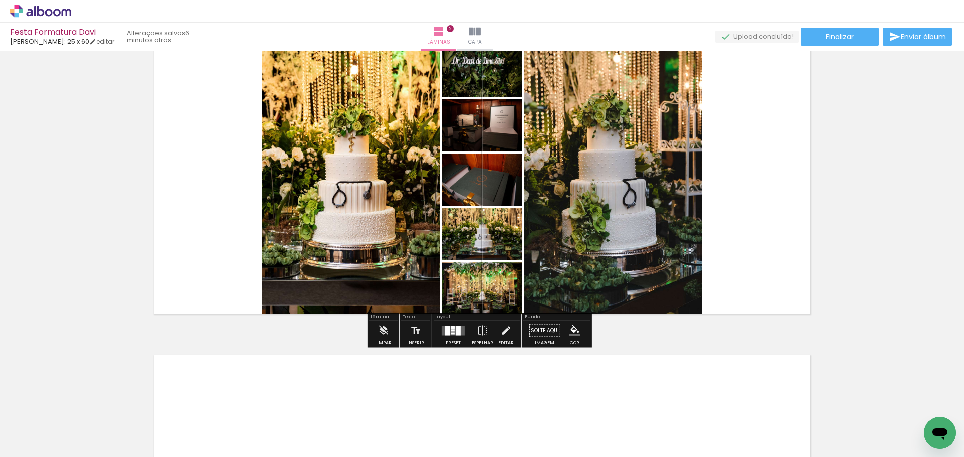
scroll to position [402, 0]
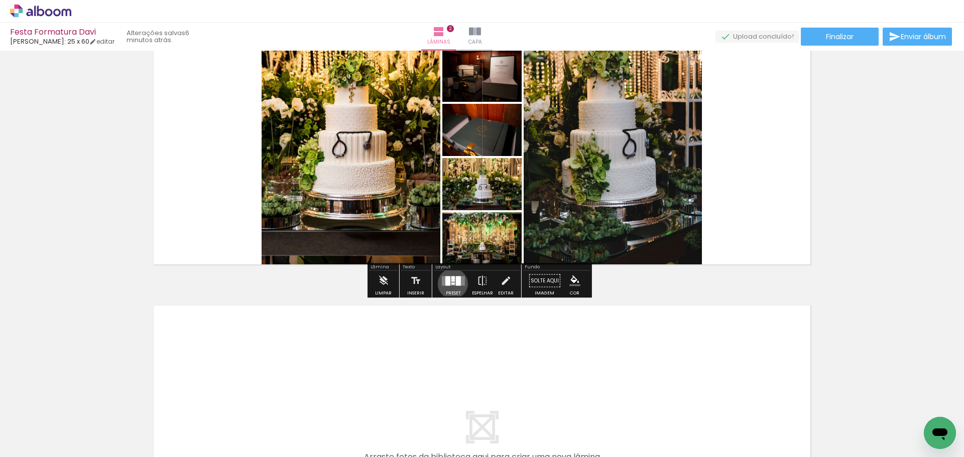
click at [451, 284] on div at bounding box center [453, 284] width 4 height 2
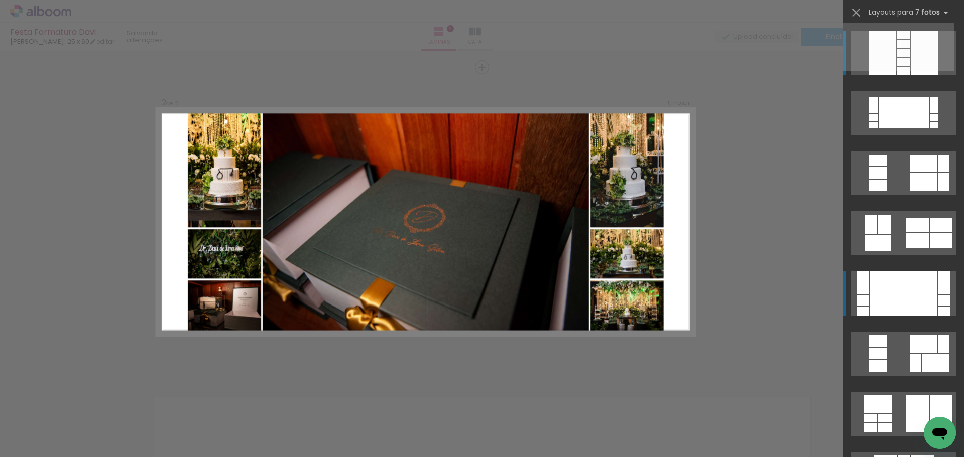
scroll to position [309, 0]
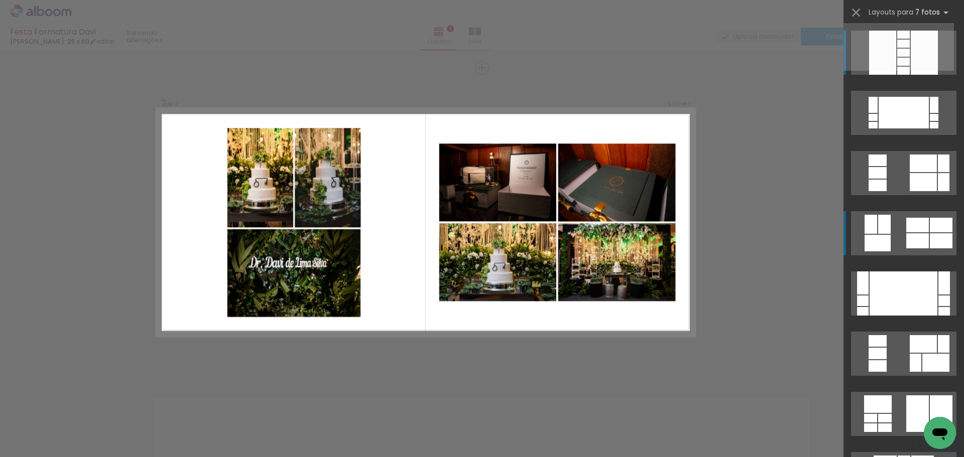
click at [908, 238] on div at bounding box center [917, 240] width 23 height 15
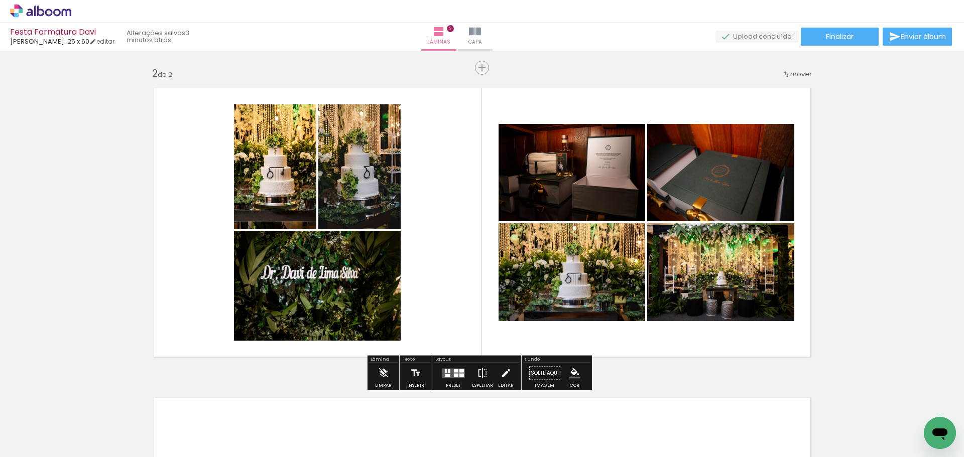
click at [448, 378] on quentale-layouter at bounding box center [453, 374] width 23 height 10
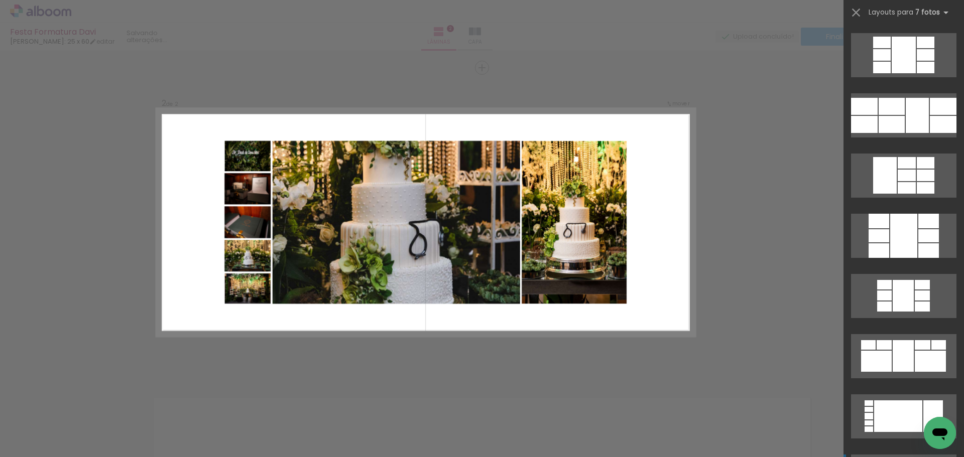
scroll to position [3294, 0]
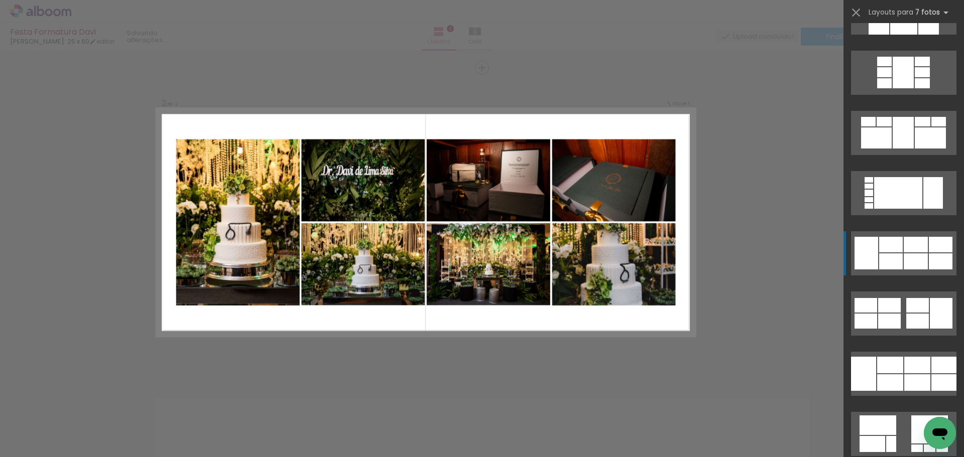
click at [885, 250] on div at bounding box center [891, 245] width 24 height 16
